Goal: Information Seeking & Learning: Learn about a topic

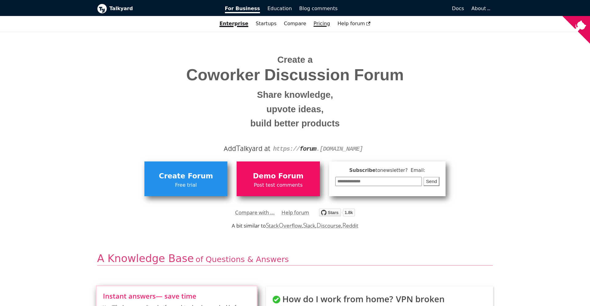
click at [321, 23] on link "Pricing" at bounding box center [322, 23] width 24 height 10
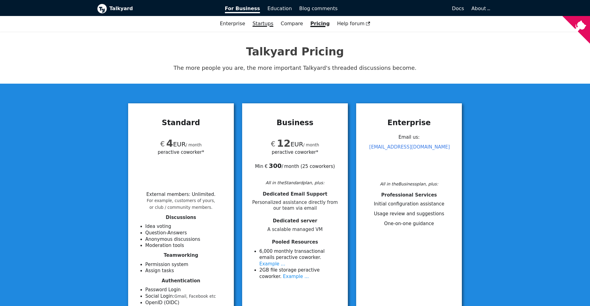
click at [266, 25] on link "Startups" at bounding box center [263, 23] width 28 height 10
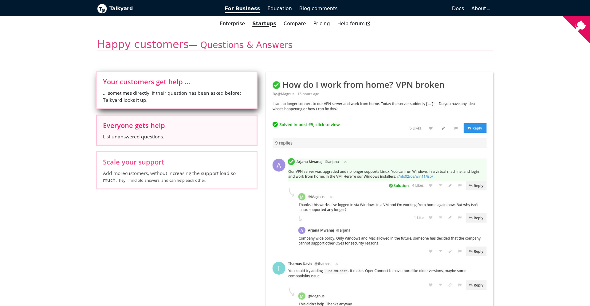
scroll to position [64, 0]
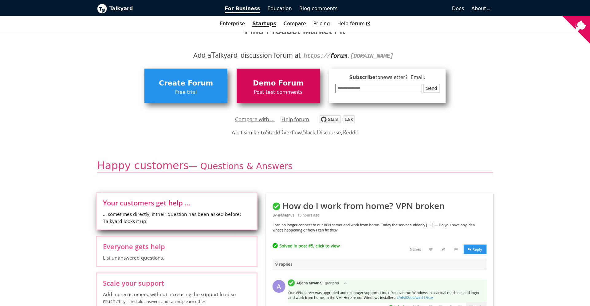
click at [261, 98] on link "Demo Forum Post test comments" at bounding box center [278, 85] width 83 height 34
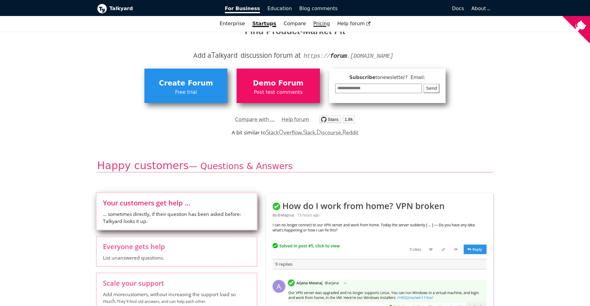
click at [321, 25] on link "Pricing" at bounding box center [322, 23] width 24 height 10
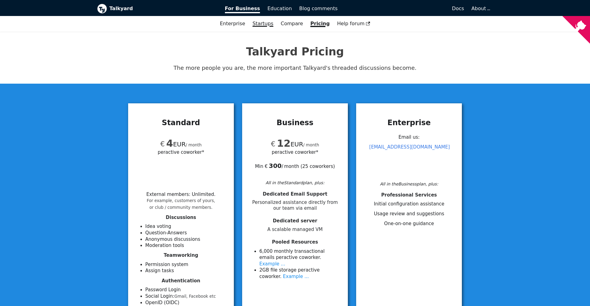
click at [268, 24] on link "Startups" at bounding box center [263, 23] width 28 height 10
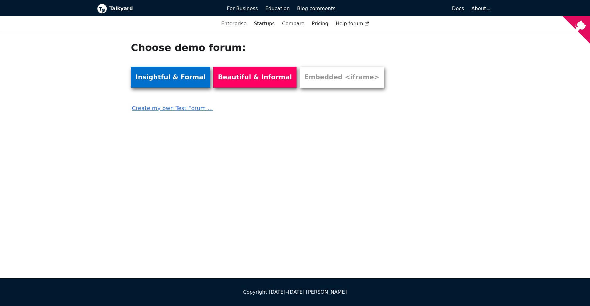
click at [188, 75] on link "Insightful & Formal" at bounding box center [170, 77] width 79 height 21
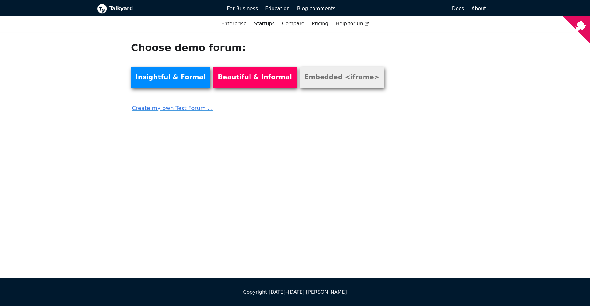
click at [326, 82] on link "Embedded <iframe>" at bounding box center [341, 77] width 84 height 21
